Goal: Information Seeking & Learning: Learn about a topic

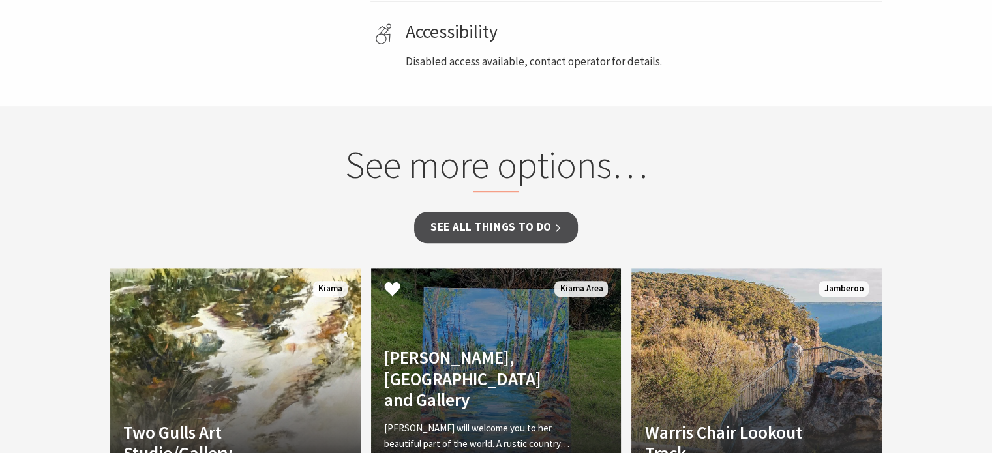
scroll to position [848, 0]
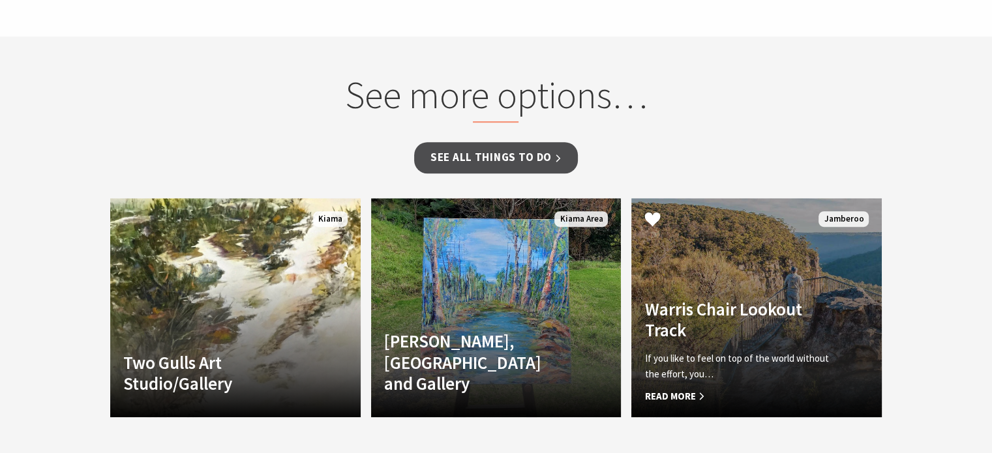
click at [675, 392] on span "Read More" at bounding box center [737, 397] width 186 height 16
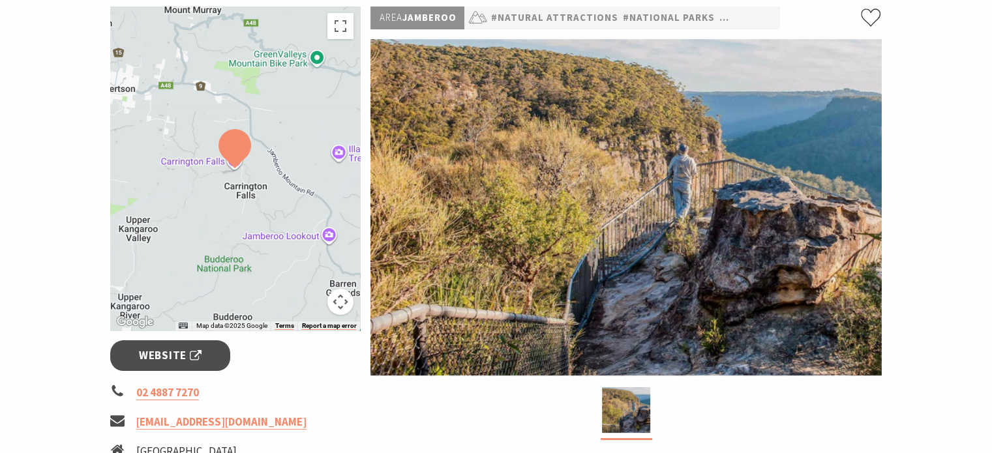
scroll to position [196, 0]
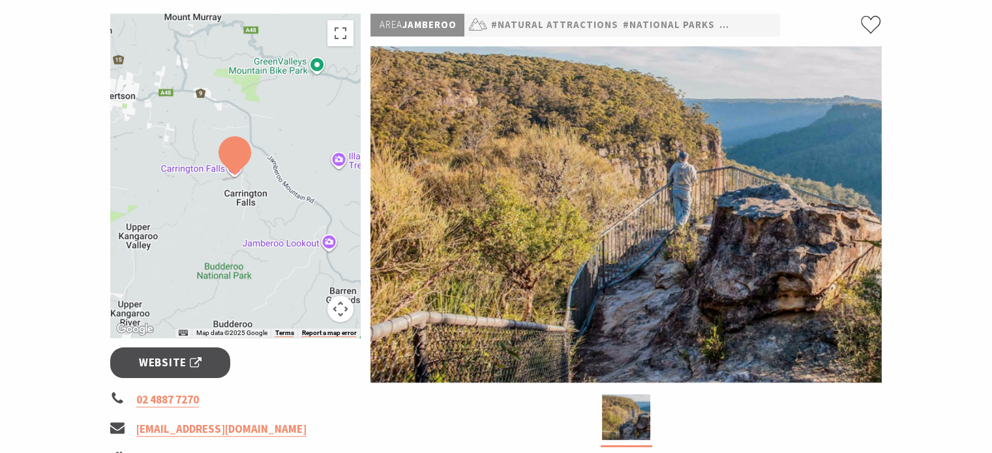
click at [623, 284] on img at bounding box center [625, 214] width 511 height 336
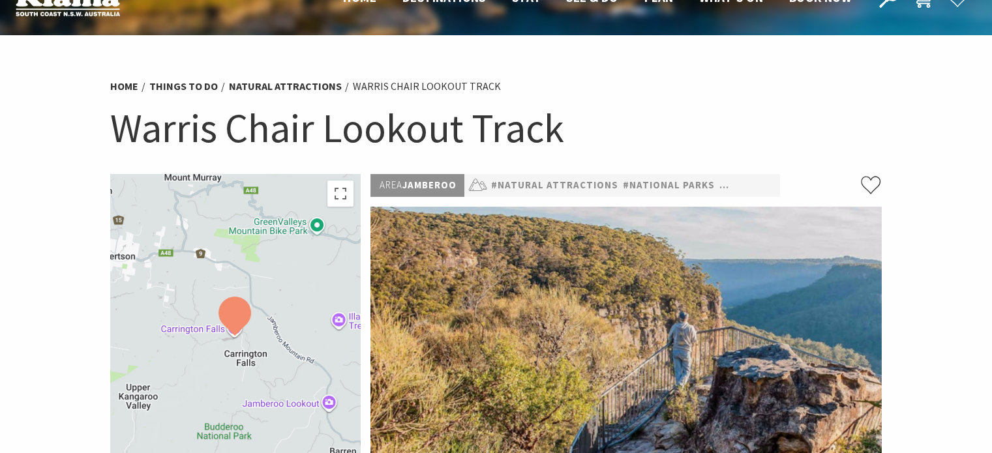
scroll to position [65, 0]
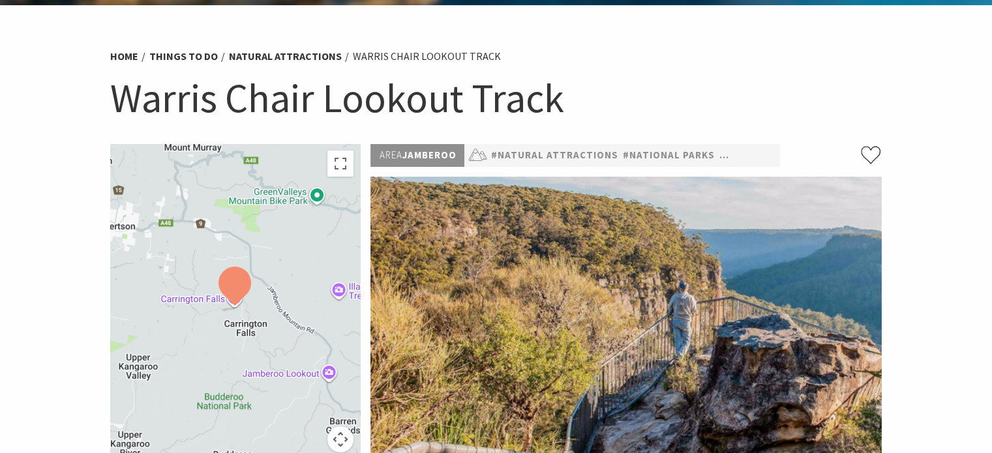
click at [301, 371] on div at bounding box center [235, 306] width 250 height 324
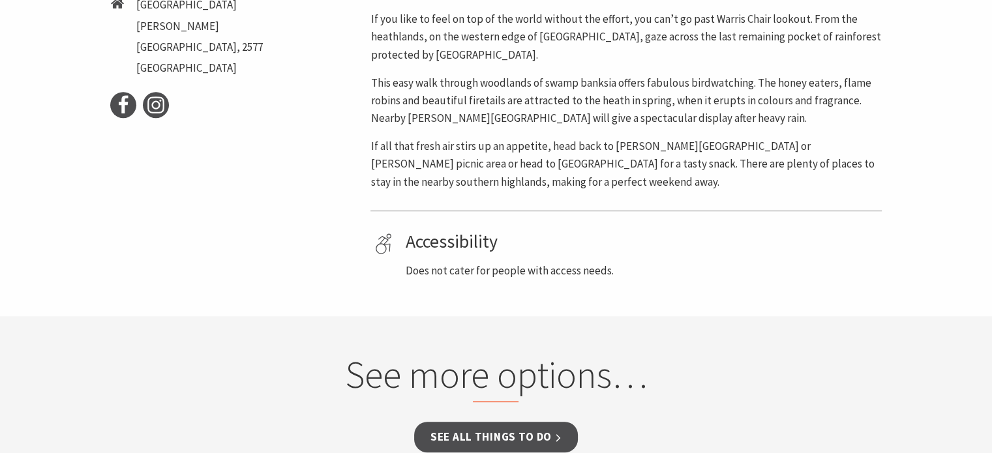
scroll to position [717, 0]
